Goal: Information Seeking & Learning: Learn about a topic

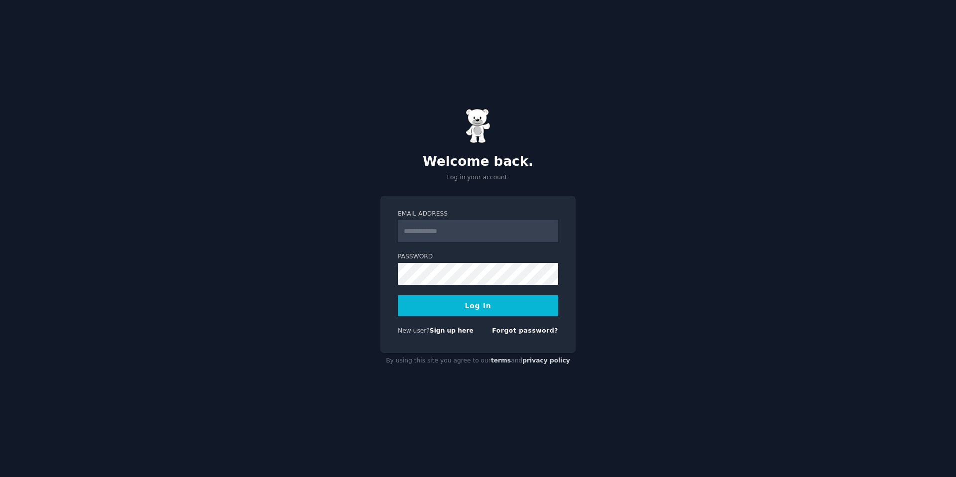
click at [483, 227] on input "Email Address" at bounding box center [478, 231] width 160 height 22
type input "**********"
click at [398, 295] on button "Log In" at bounding box center [478, 305] width 160 height 21
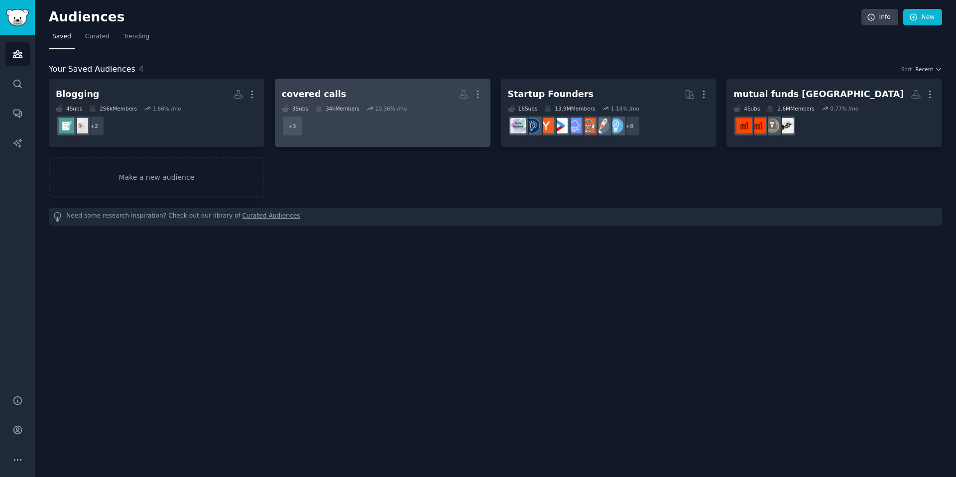
click at [408, 104] on div "covered calls More 3 Sub s 34k Members 10.36 % /mo + 3" at bounding box center [383, 113] width 202 height 54
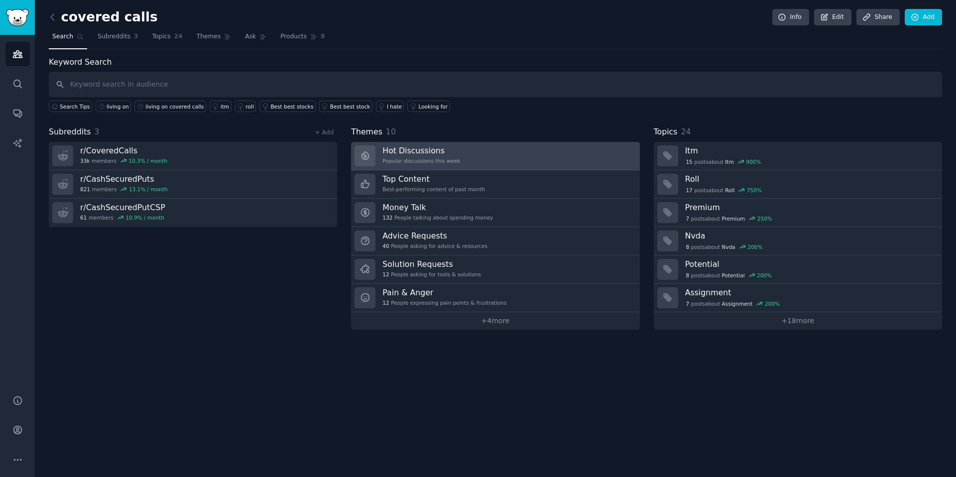
click at [469, 151] on link "Hot Discussions Popular discussions this week" at bounding box center [495, 156] width 288 height 28
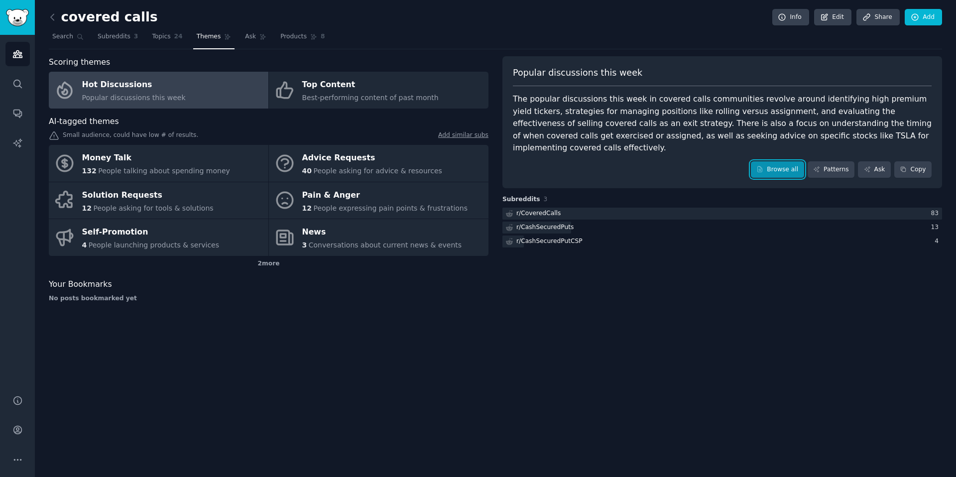
click at [780, 161] on link "Browse all" at bounding box center [777, 169] width 53 height 17
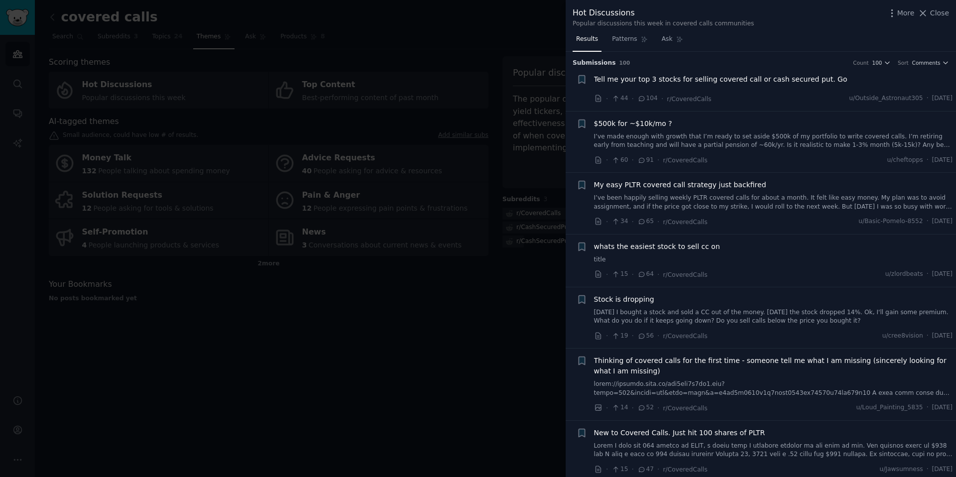
click at [720, 79] on span "Tell me your top 3 stocks for selling covered call or cash secured put. Go" at bounding box center [721, 79] width 254 height 10
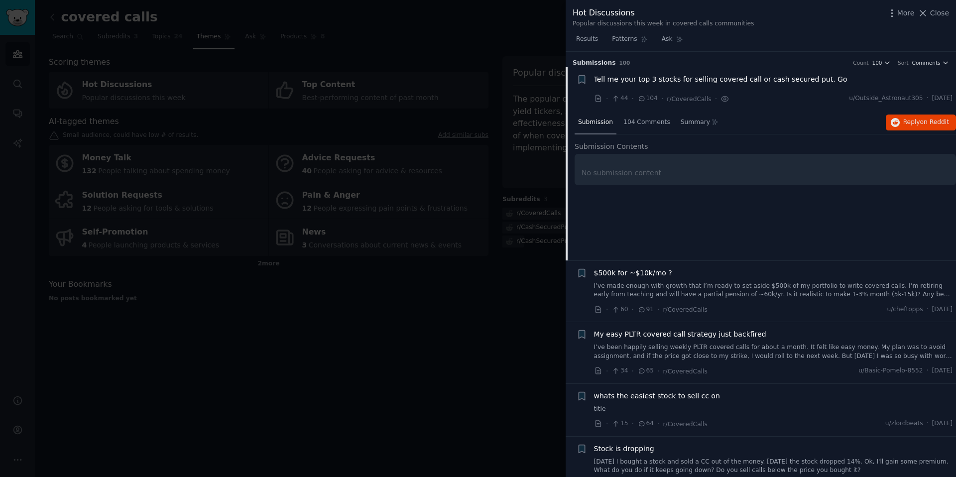
scroll to position [16, 0]
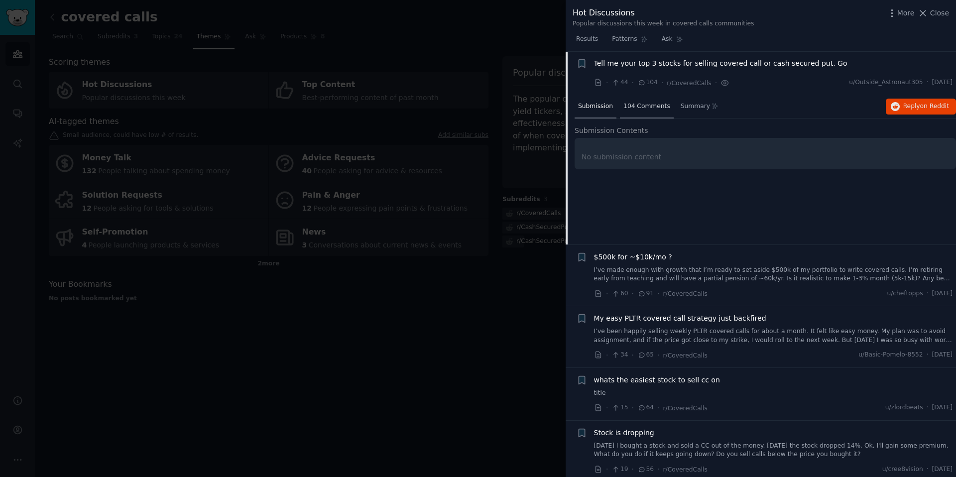
click at [625, 112] on div "104 Comments" at bounding box center [647, 107] width 54 height 24
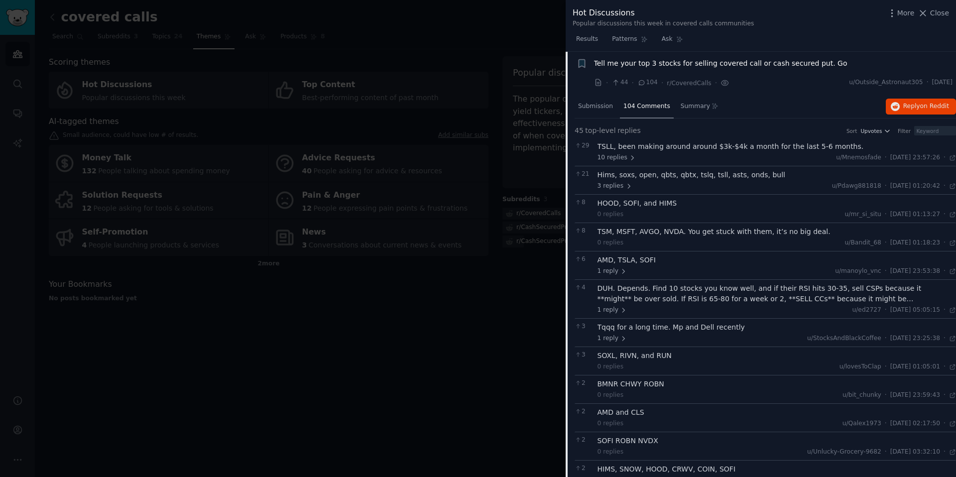
click at [642, 105] on span "104 Comments" at bounding box center [647, 106] width 47 height 9
click at [650, 70] on div "Tell me your top 3 stocks for selling covered call or cash secured put. Go" at bounding box center [773, 65] width 359 height 14
click at [649, 68] on span "Tell me your top 3 stocks for selling covered call or cash secured put. Go" at bounding box center [721, 63] width 254 height 10
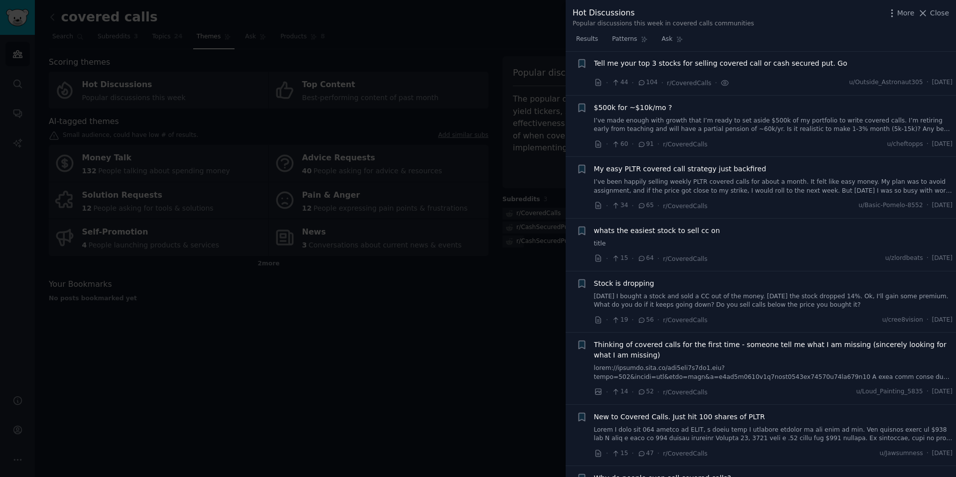
click at [710, 122] on link "I’ve made enough with growth that I’m ready to set aside $500k of my portfolio …" at bounding box center [773, 125] width 359 height 17
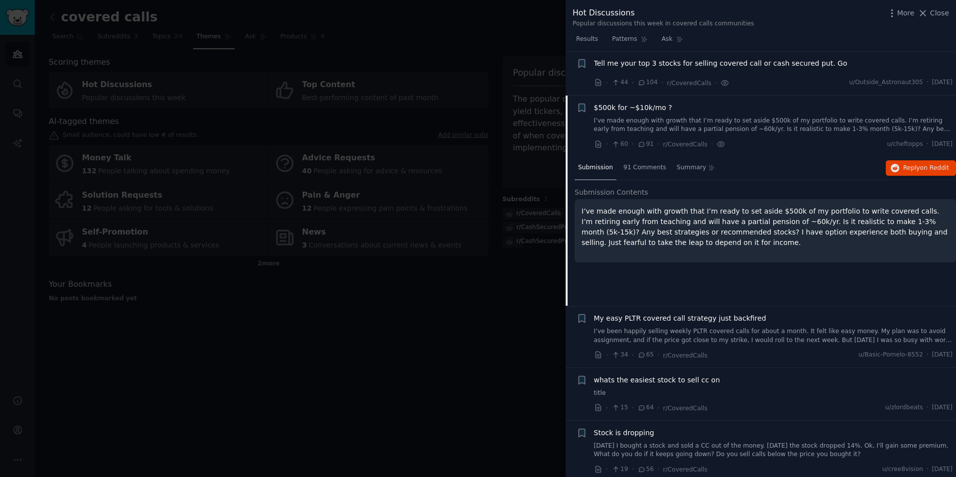
scroll to position [60, 0]
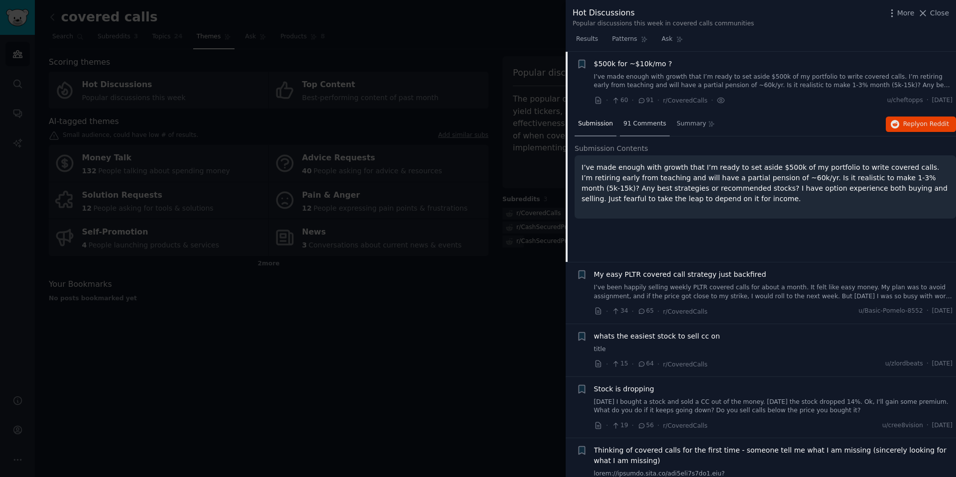
click at [643, 132] on div "91 Comments" at bounding box center [645, 125] width 50 height 24
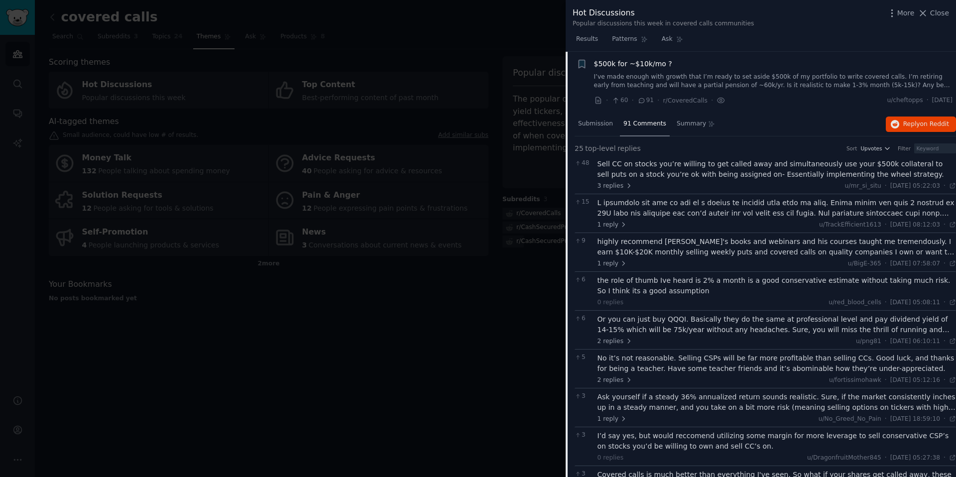
click at [661, 258] on div "highly recommend [PERSON_NAME]'s books and webinars and his courses taught me t…" at bounding box center [777, 252] width 359 height 31
click at [622, 265] on icon at bounding box center [623, 263] width 7 height 7
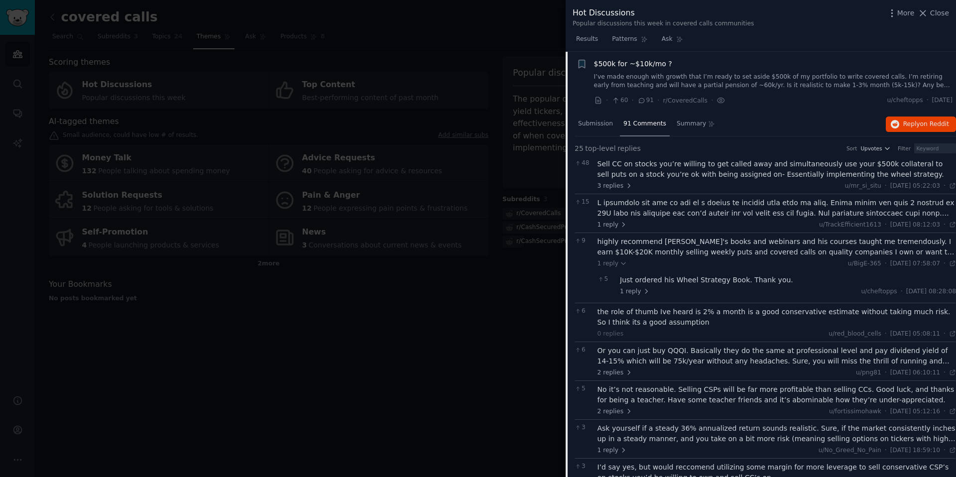
click at [627, 262] on div "1 reply u/BigE-365 · [DATE] 07:58:07 Sun 21/09/2025 ·" at bounding box center [777, 264] width 359 height 9
click at [623, 263] on icon at bounding box center [623, 263] width 7 height 7
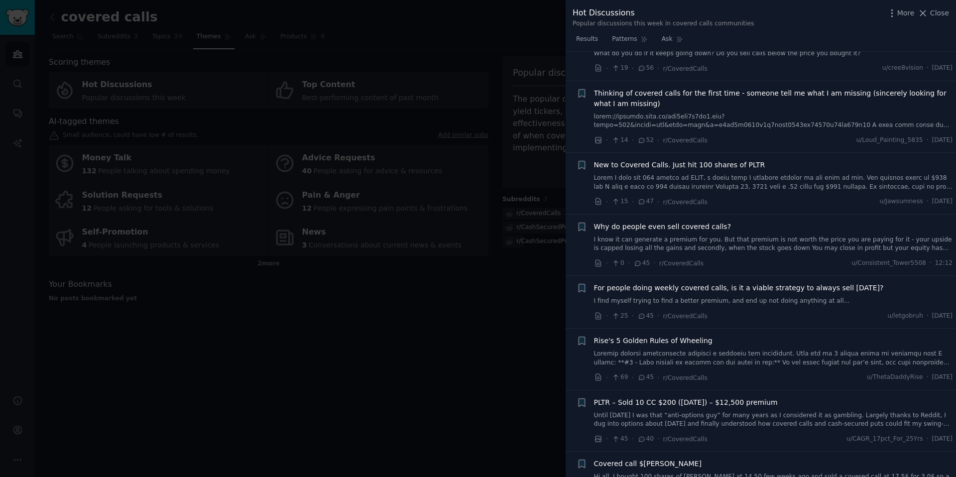
scroll to position [1299, 0]
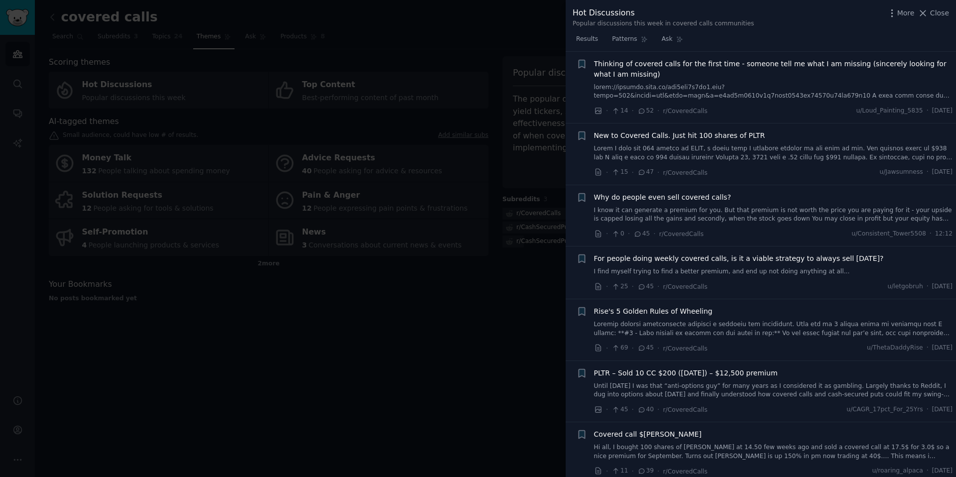
click at [758, 212] on link "I know it can generate a premium for you. But that premium is not worth the pri…" at bounding box center [773, 214] width 359 height 17
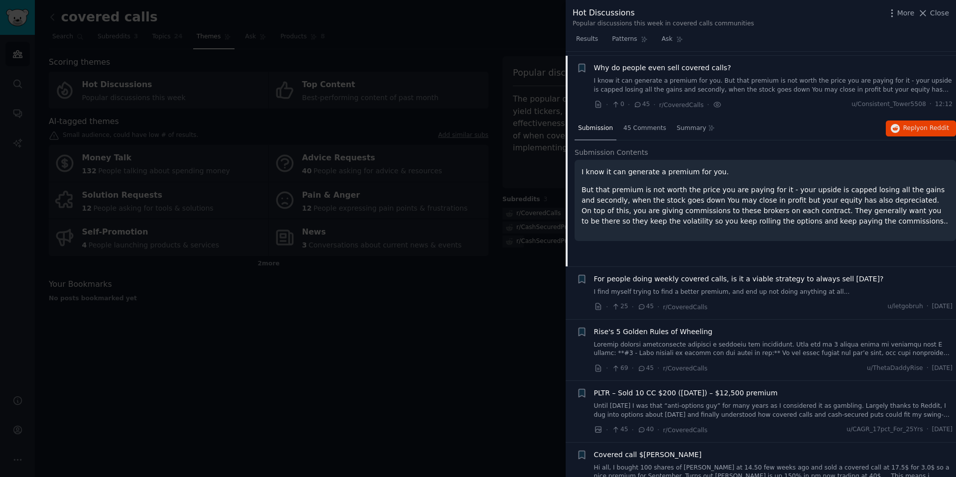
scroll to position [431, 0]
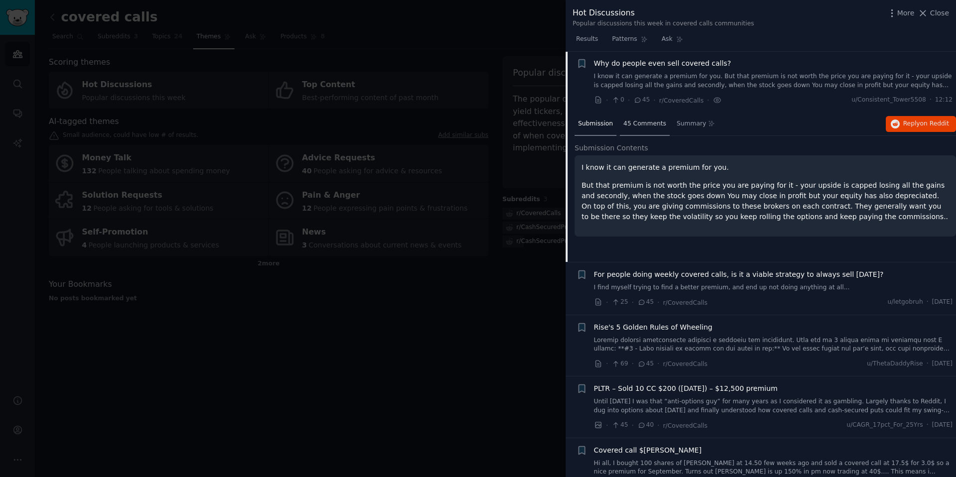
click at [632, 128] on div "45 Comments" at bounding box center [645, 125] width 50 height 24
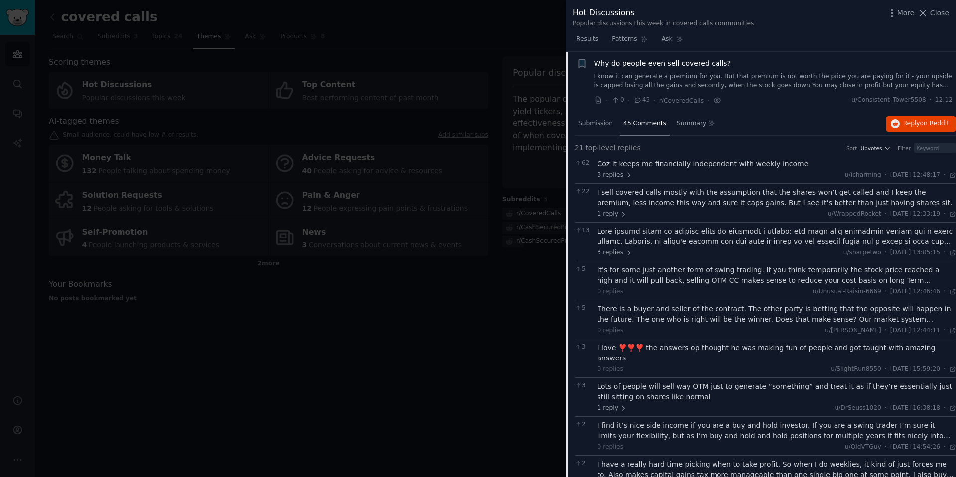
click at [632, 121] on span "45 Comments" at bounding box center [645, 124] width 43 height 9
click at [638, 127] on span "45 Comments" at bounding box center [645, 124] width 43 height 9
click at [651, 66] on span "Why do people even sell covered calls?" at bounding box center [662, 63] width 137 height 10
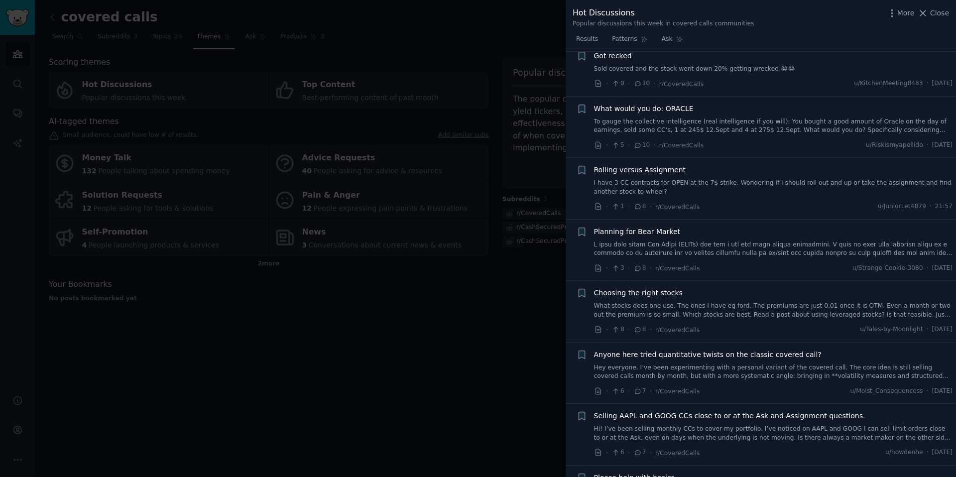
scroll to position [2992, 0]
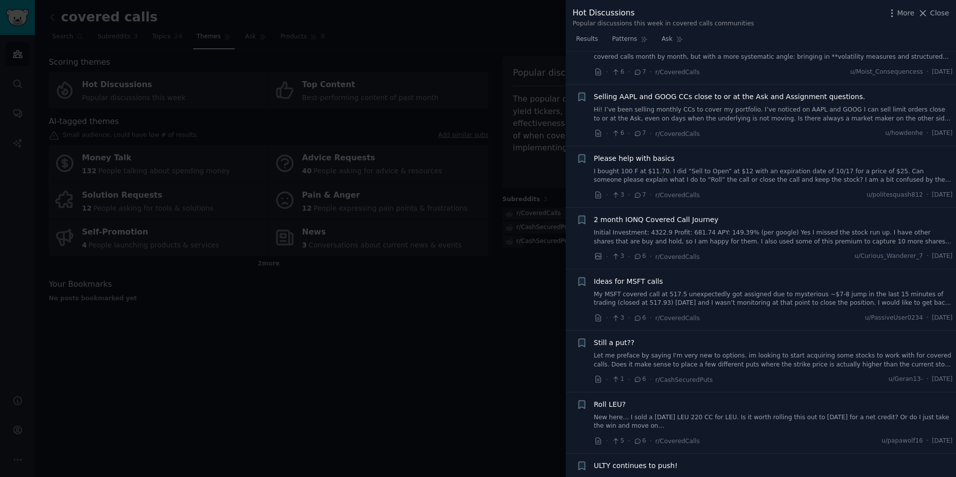
click at [440, 349] on div at bounding box center [478, 238] width 956 height 477
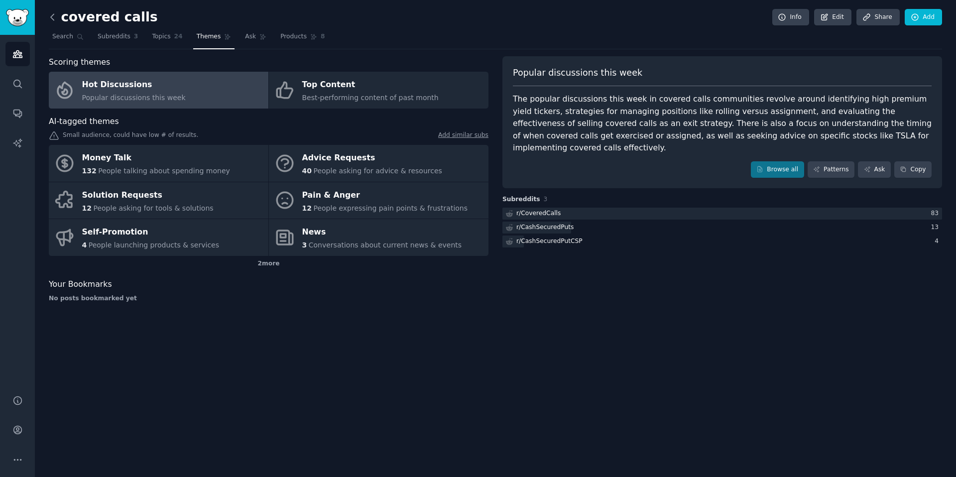
click at [53, 14] on icon at bounding box center [52, 17] width 3 height 6
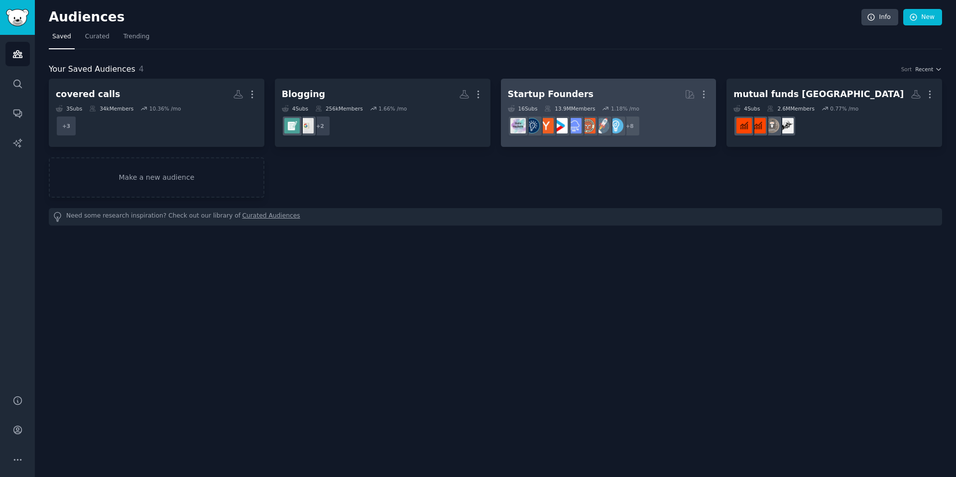
click at [605, 98] on h2 "Startup Founders More" at bounding box center [609, 94] width 202 height 17
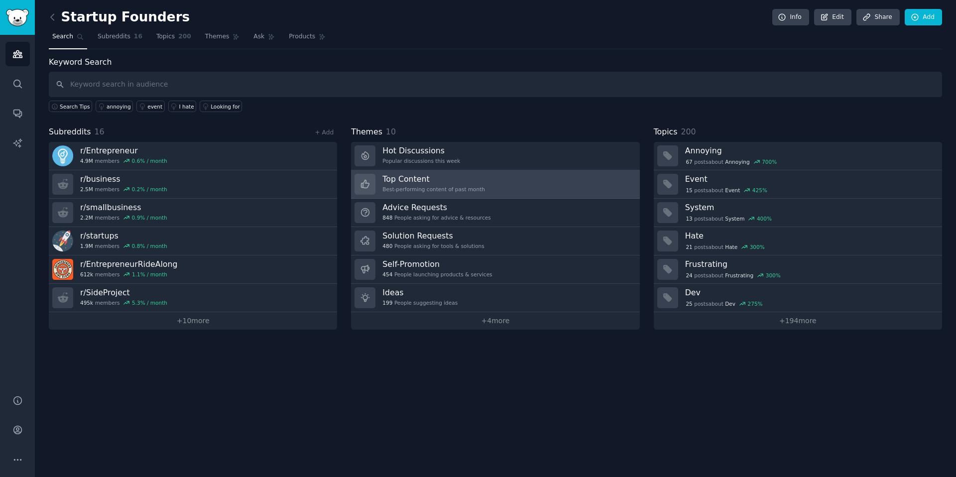
click at [478, 193] on div "Top Content Best-performing content of past month" at bounding box center [434, 184] width 103 height 21
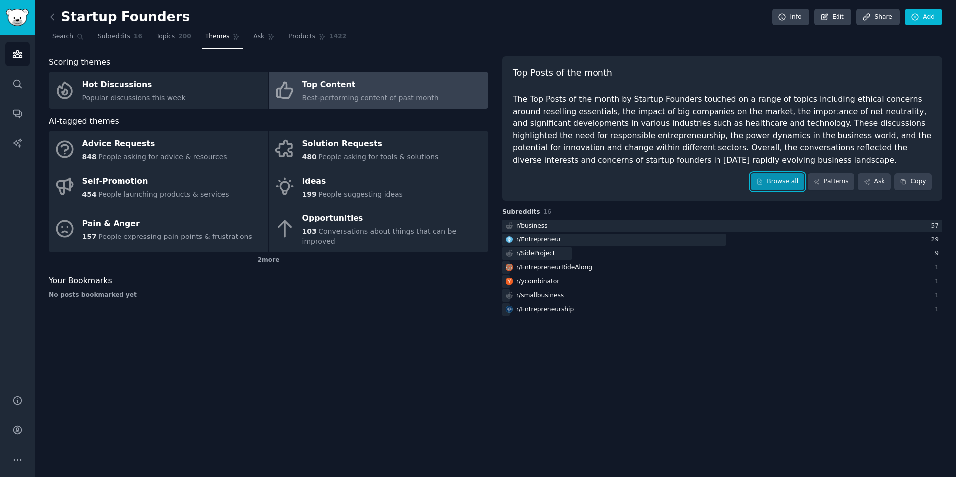
click at [768, 181] on link "Browse all" at bounding box center [777, 181] width 53 height 17
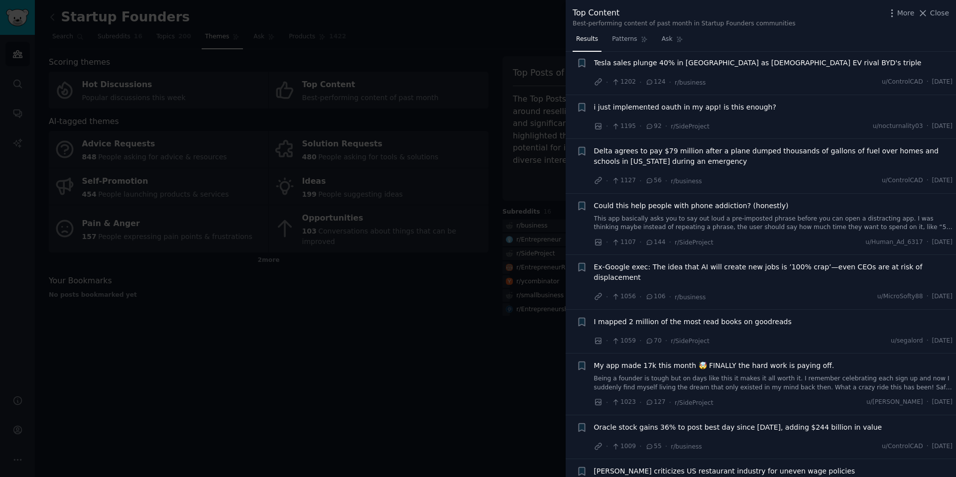
scroll to position [918, 0]
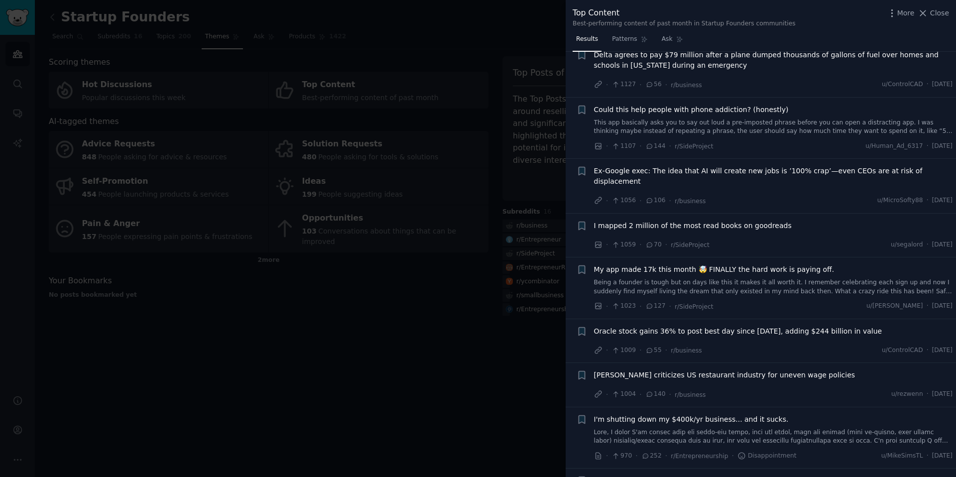
click at [710, 221] on span "I mapped 2 million of the most read books on goodreads" at bounding box center [693, 226] width 198 height 10
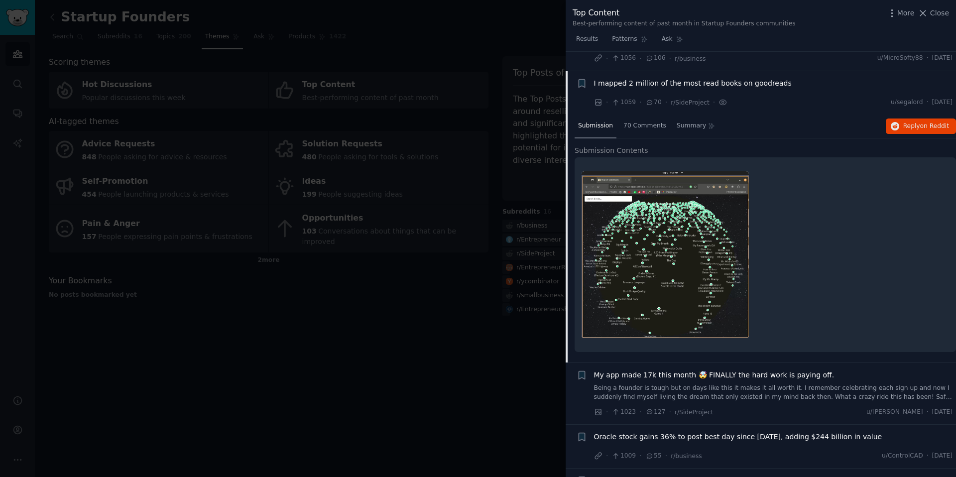
scroll to position [1070, 0]
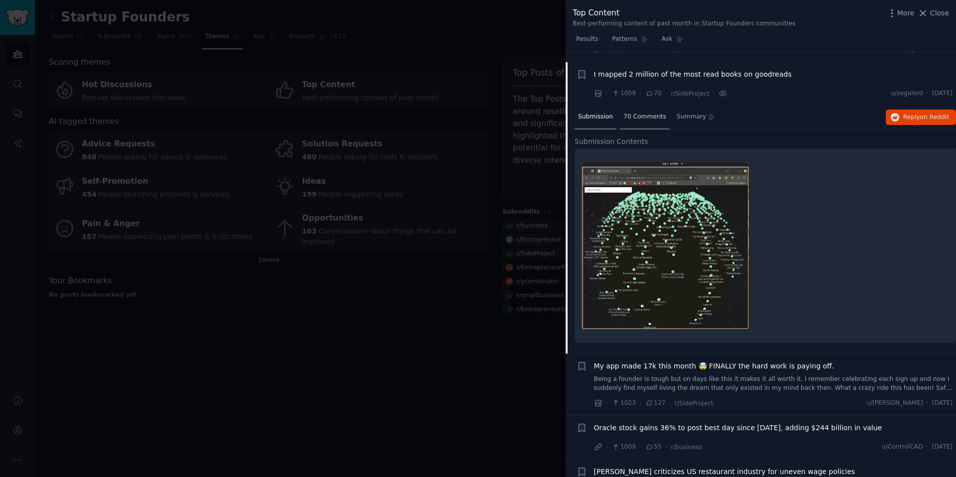
click at [625, 113] on div "70 Comments" at bounding box center [645, 118] width 50 height 24
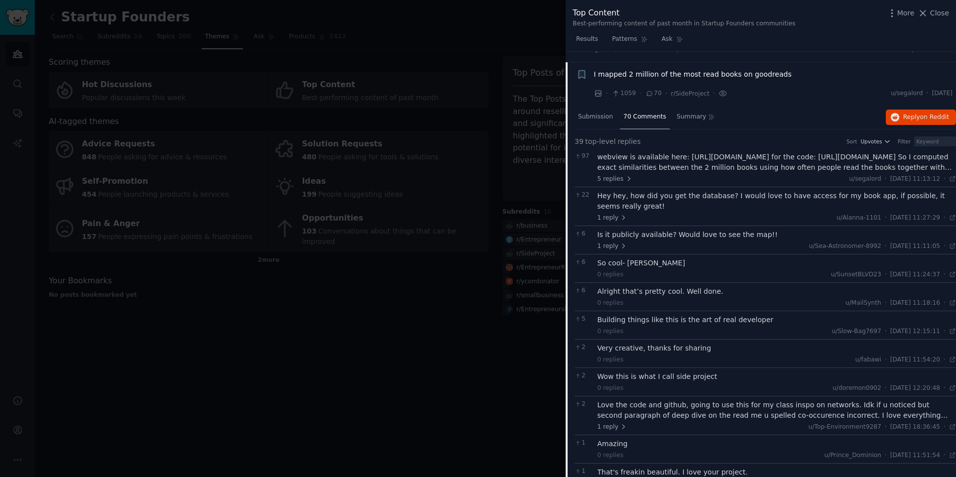
click at [634, 69] on span "I mapped 2 million of the most read books on goodreads" at bounding box center [693, 74] width 198 height 10
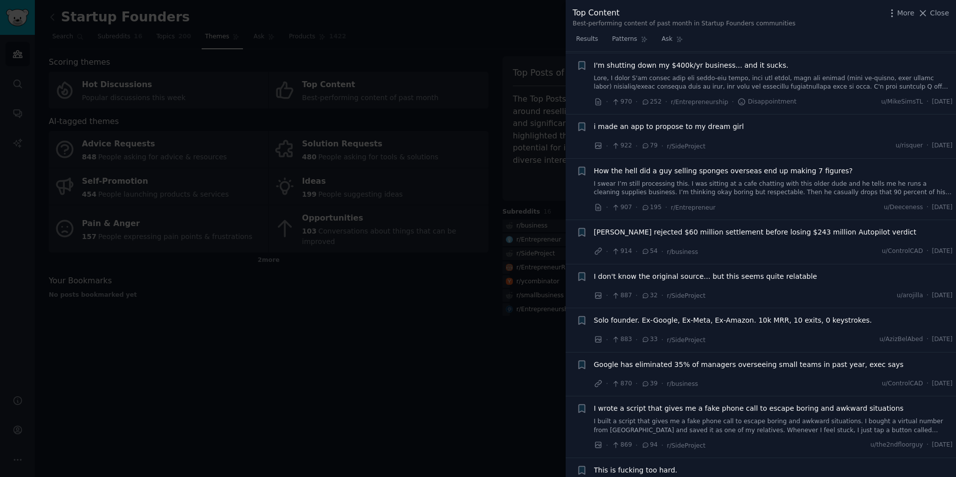
scroll to position [1332, 0]
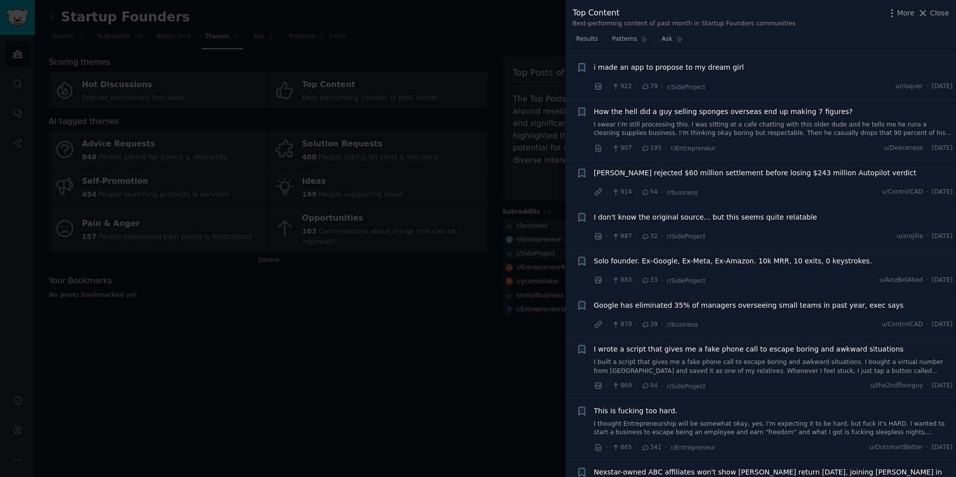
click at [731, 168] on span "[PERSON_NAME] rejected $60 million settlement before losing $243 million Autopi…" at bounding box center [755, 173] width 323 height 10
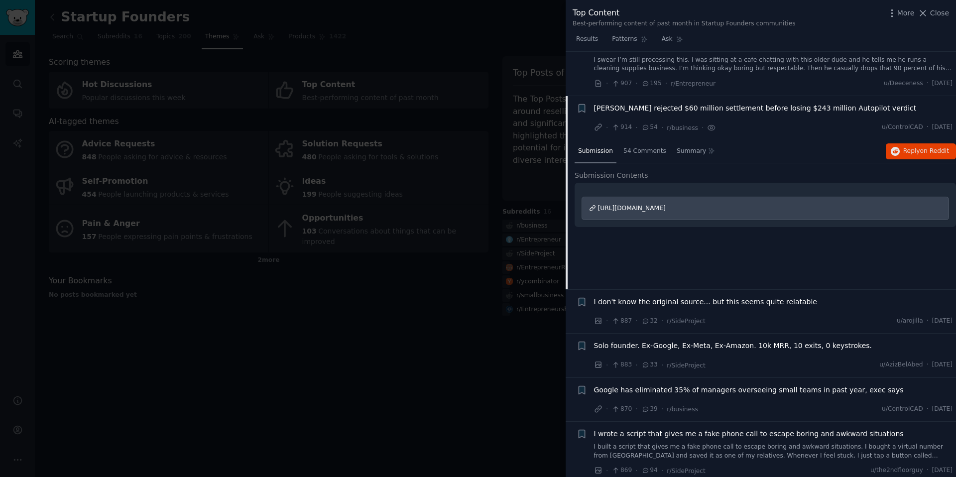
click at [737, 103] on span "[PERSON_NAME] rejected $60 million settlement before losing $243 million Autopi…" at bounding box center [755, 108] width 323 height 10
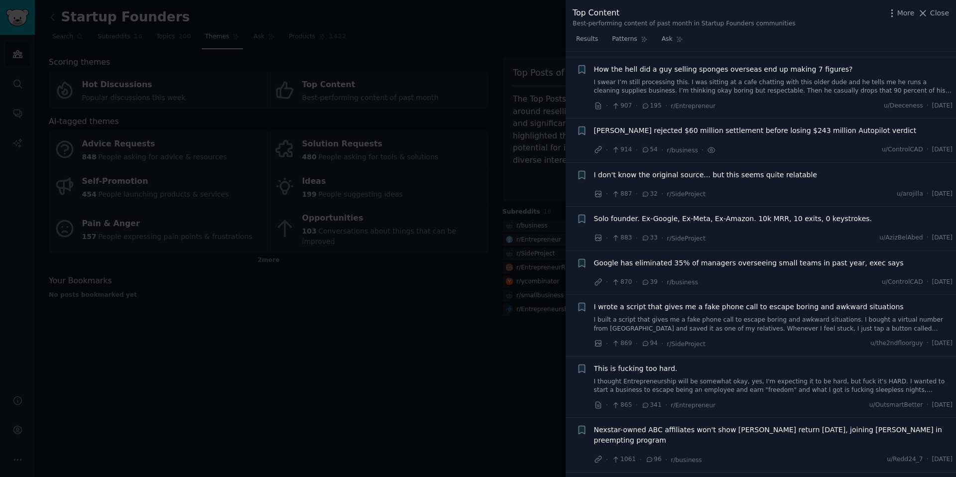
scroll to position [1346, 0]
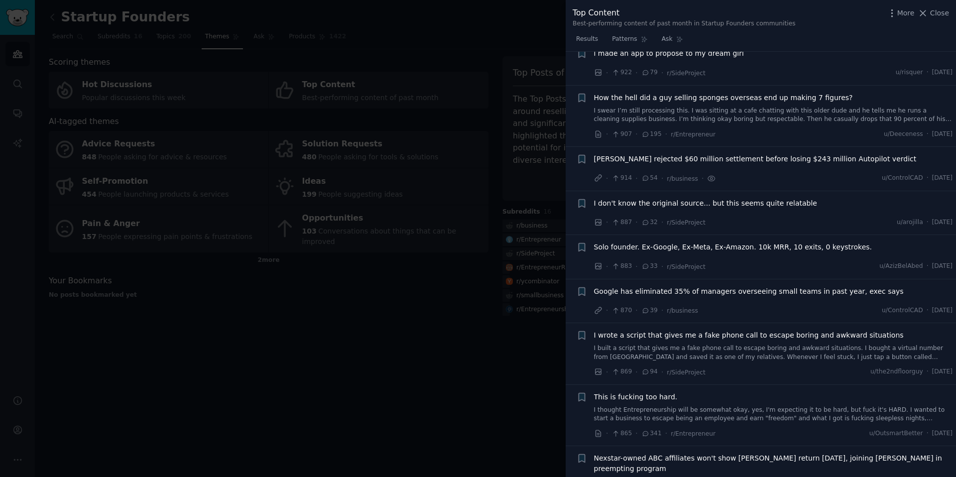
click at [708, 198] on span "I don't know the original source... but this seems quite relatable" at bounding box center [705, 203] width 223 height 10
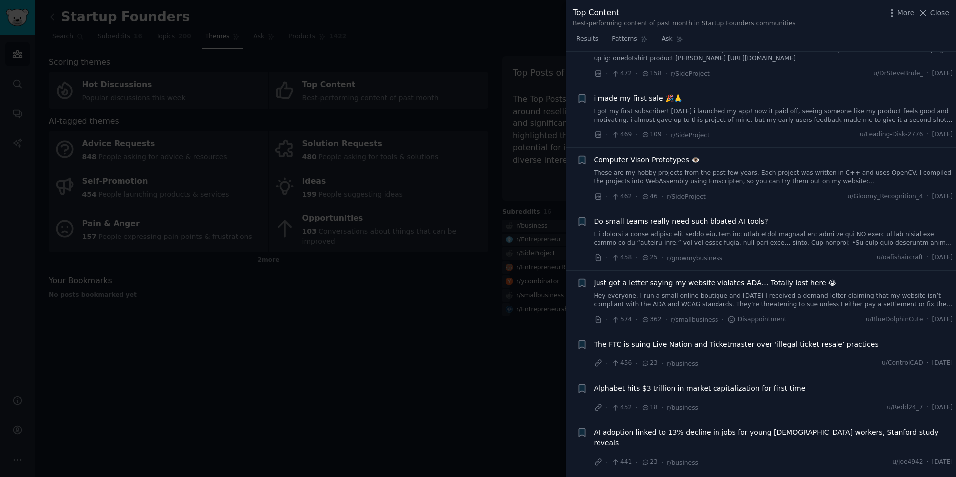
scroll to position [4268, 0]
